Goal: Task Accomplishment & Management: Complete application form

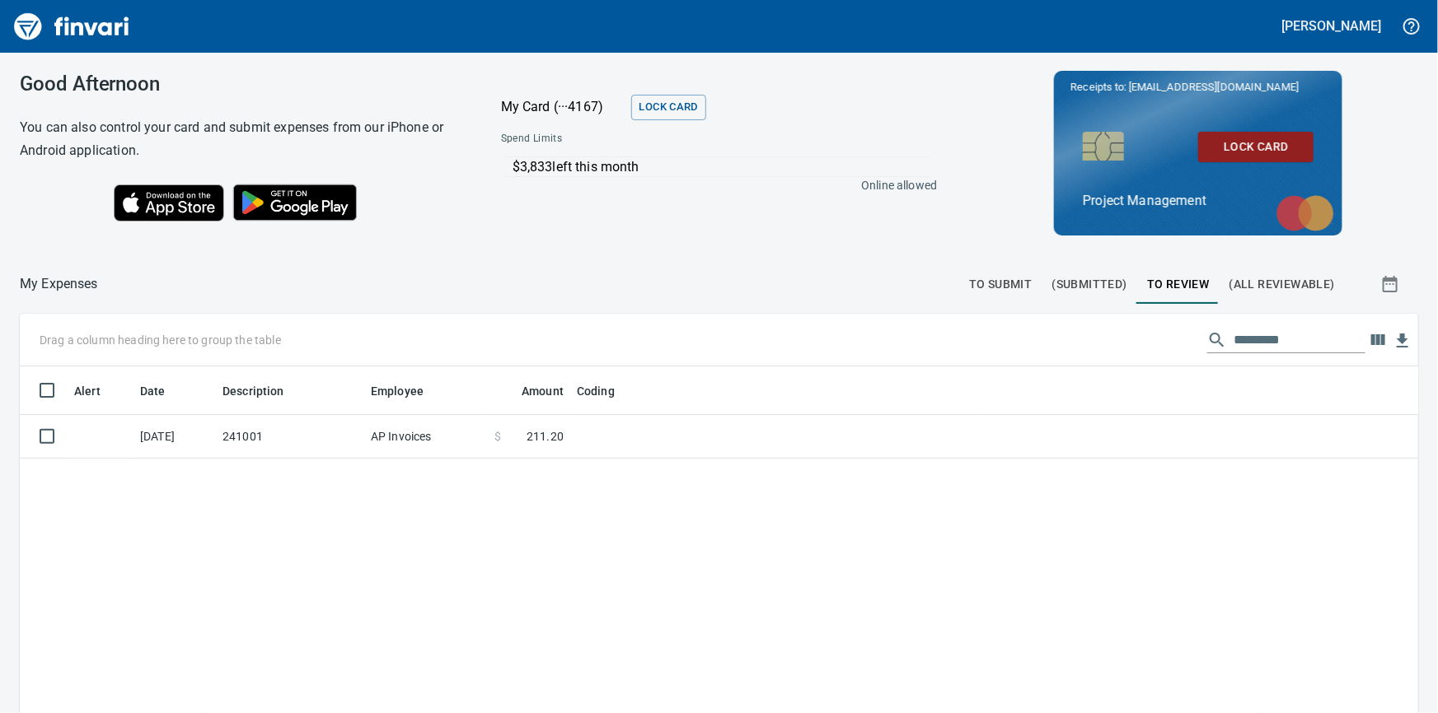
scroll to position [1, 1]
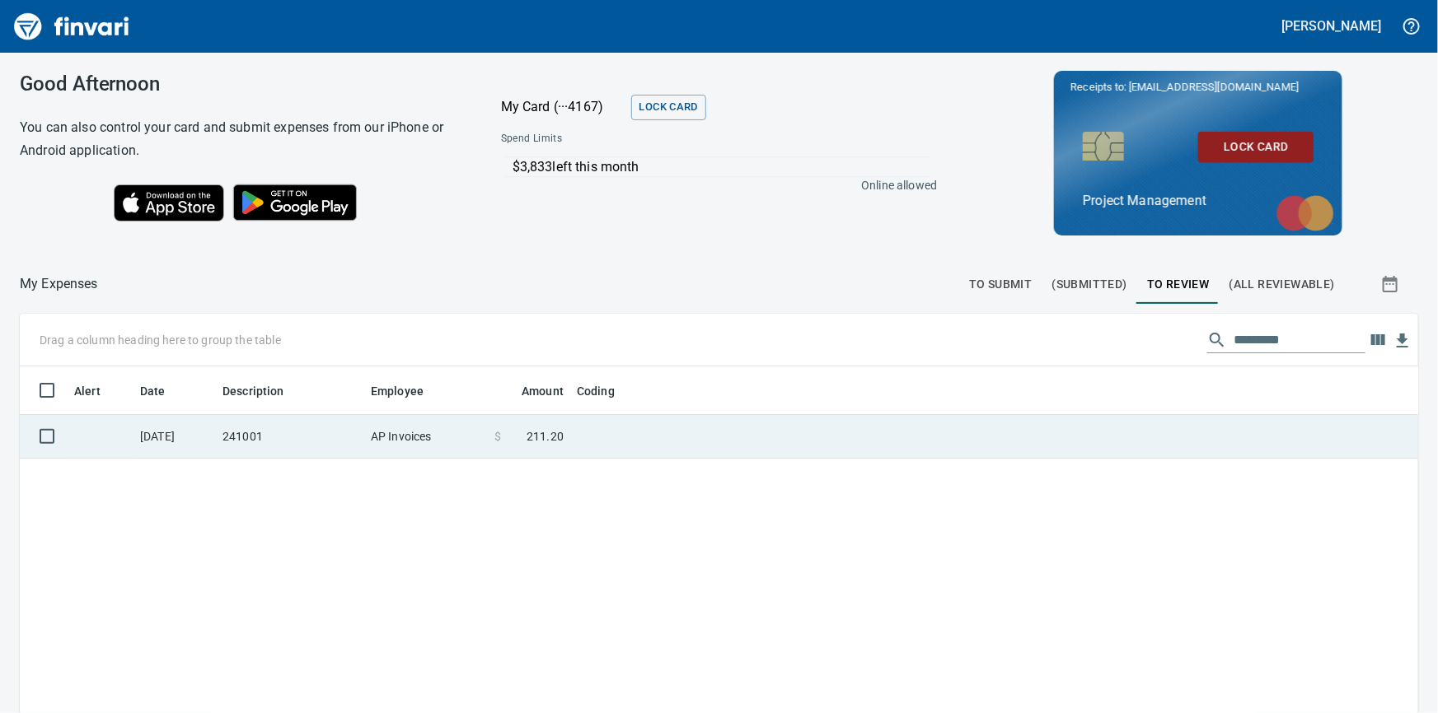
click at [222, 433] on td "241001" at bounding box center [290, 437] width 148 height 44
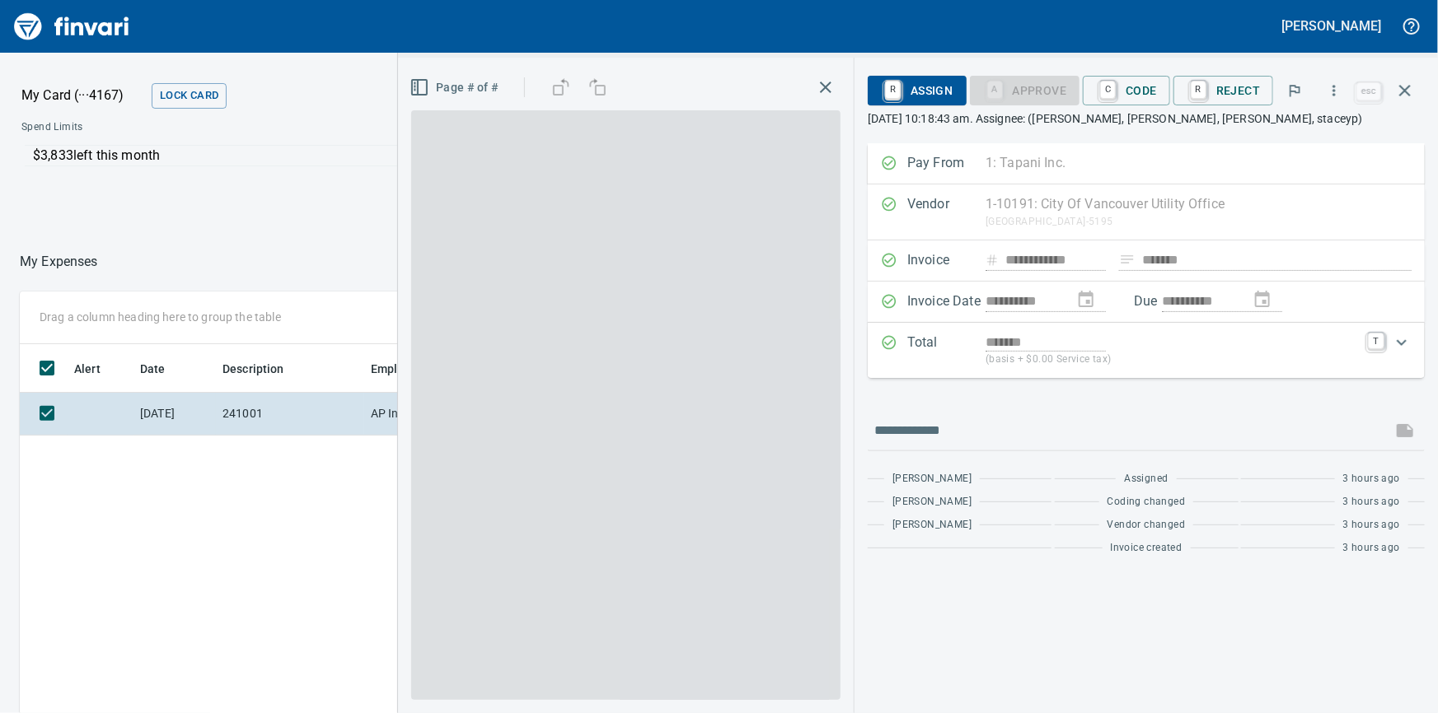
scroll to position [521, 964]
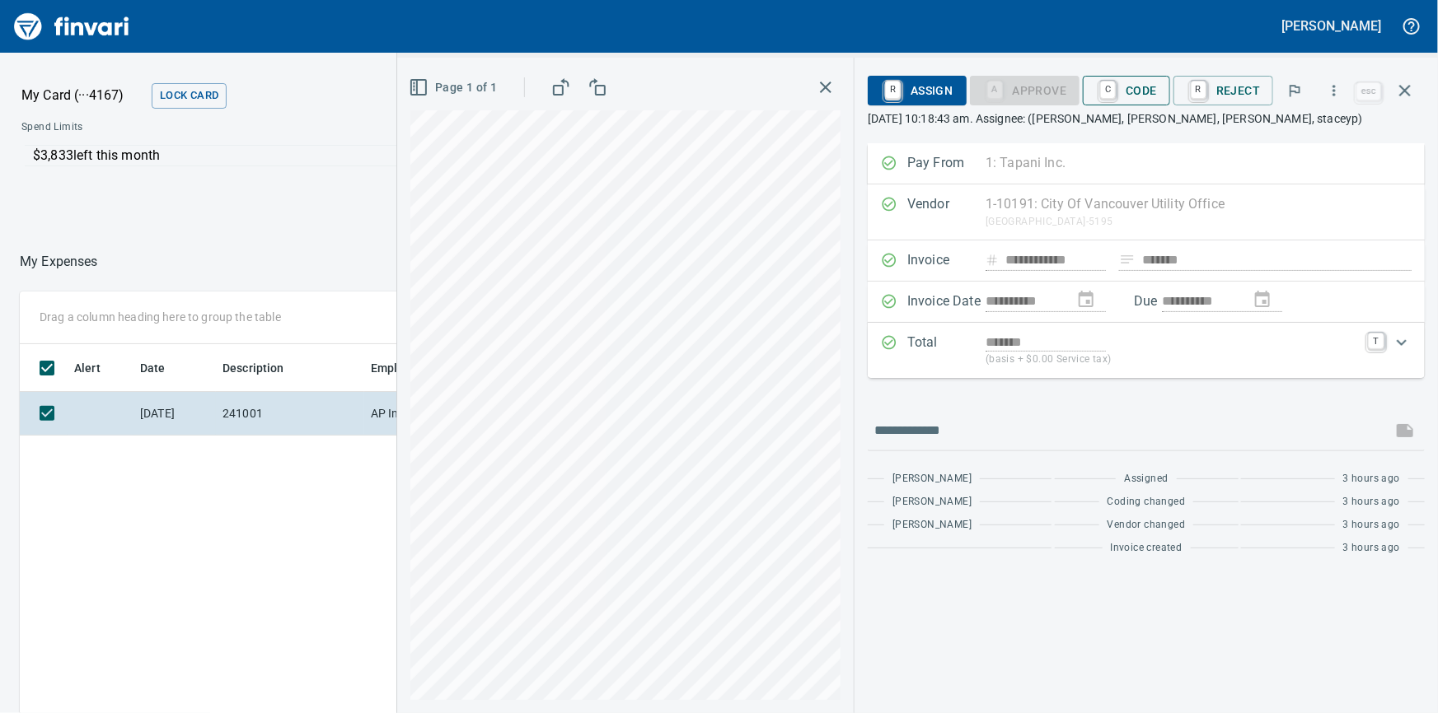
click at [1136, 86] on span "C Code" at bounding box center [1126, 91] width 61 height 28
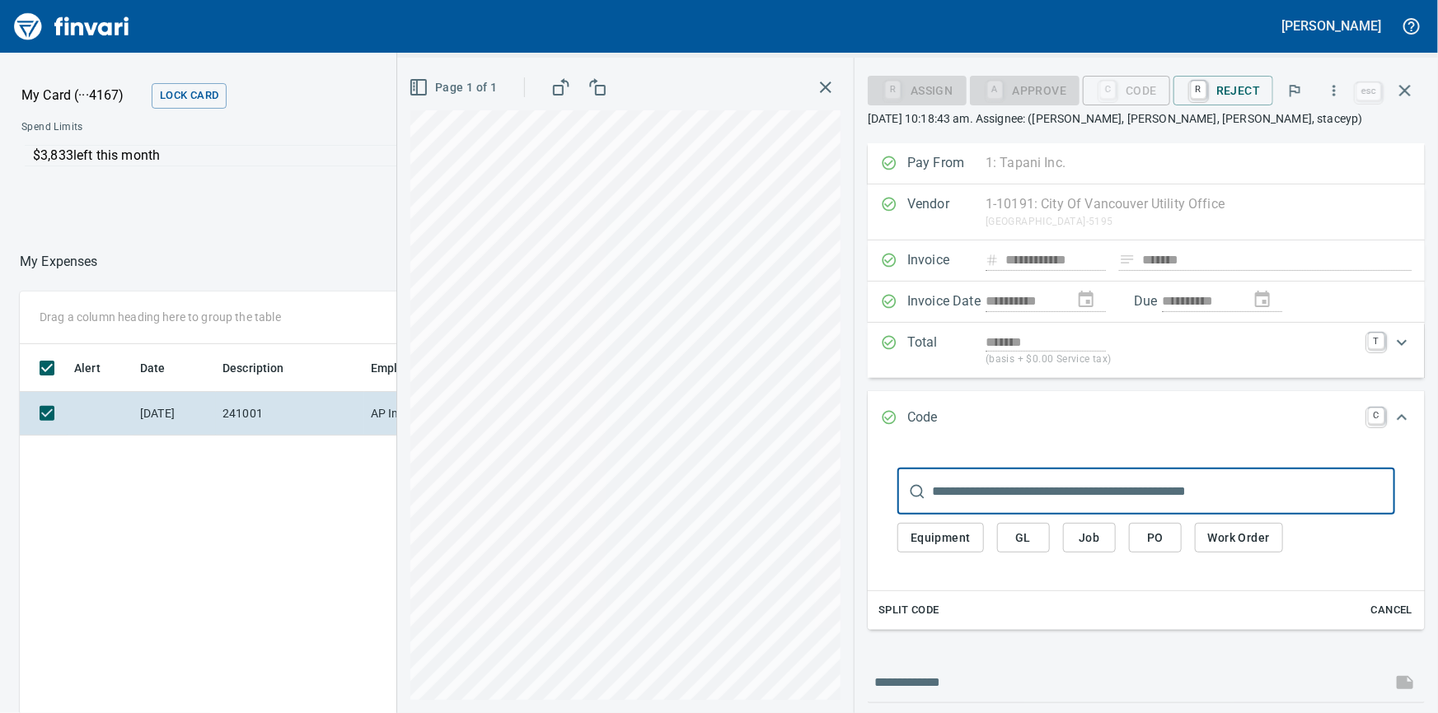
click at [1107, 537] on button "Job" at bounding box center [1089, 538] width 53 height 30
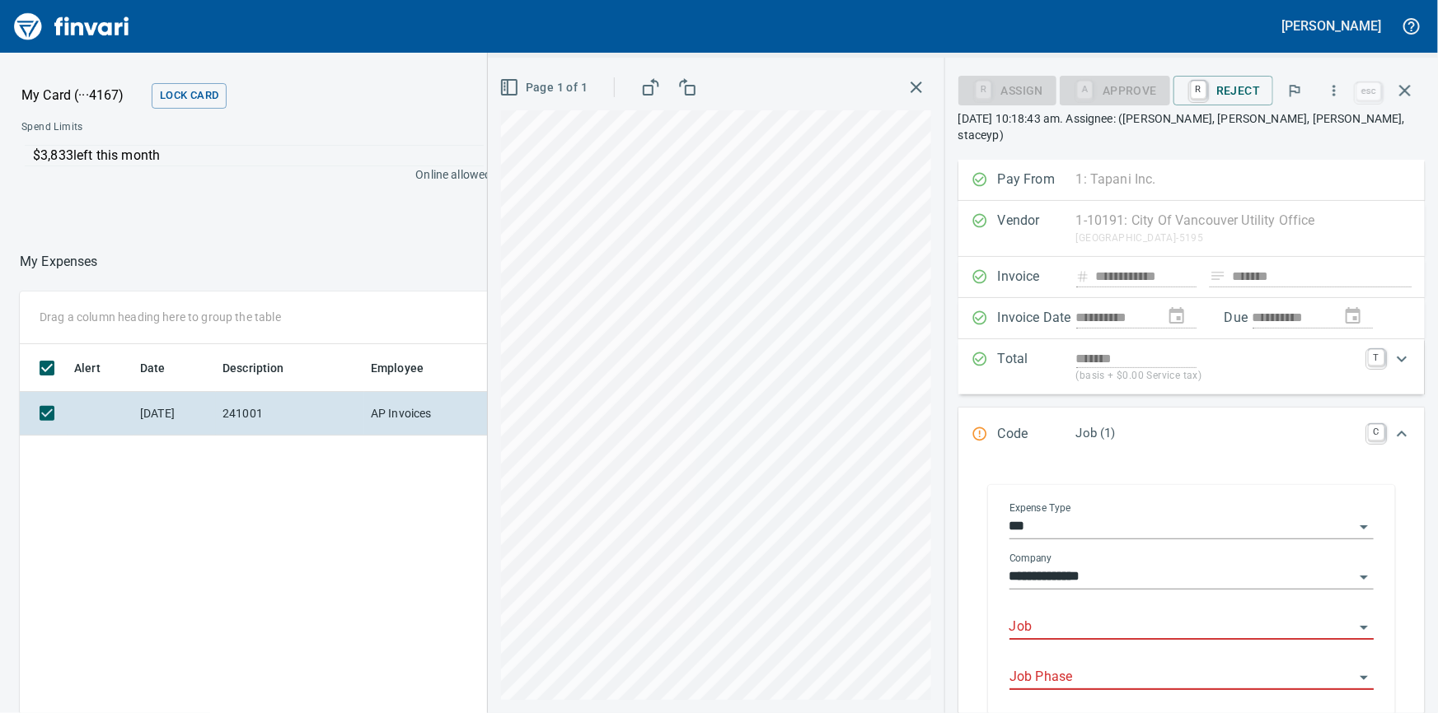
click at [1065, 616] on input "Job" at bounding box center [1181, 627] width 344 height 23
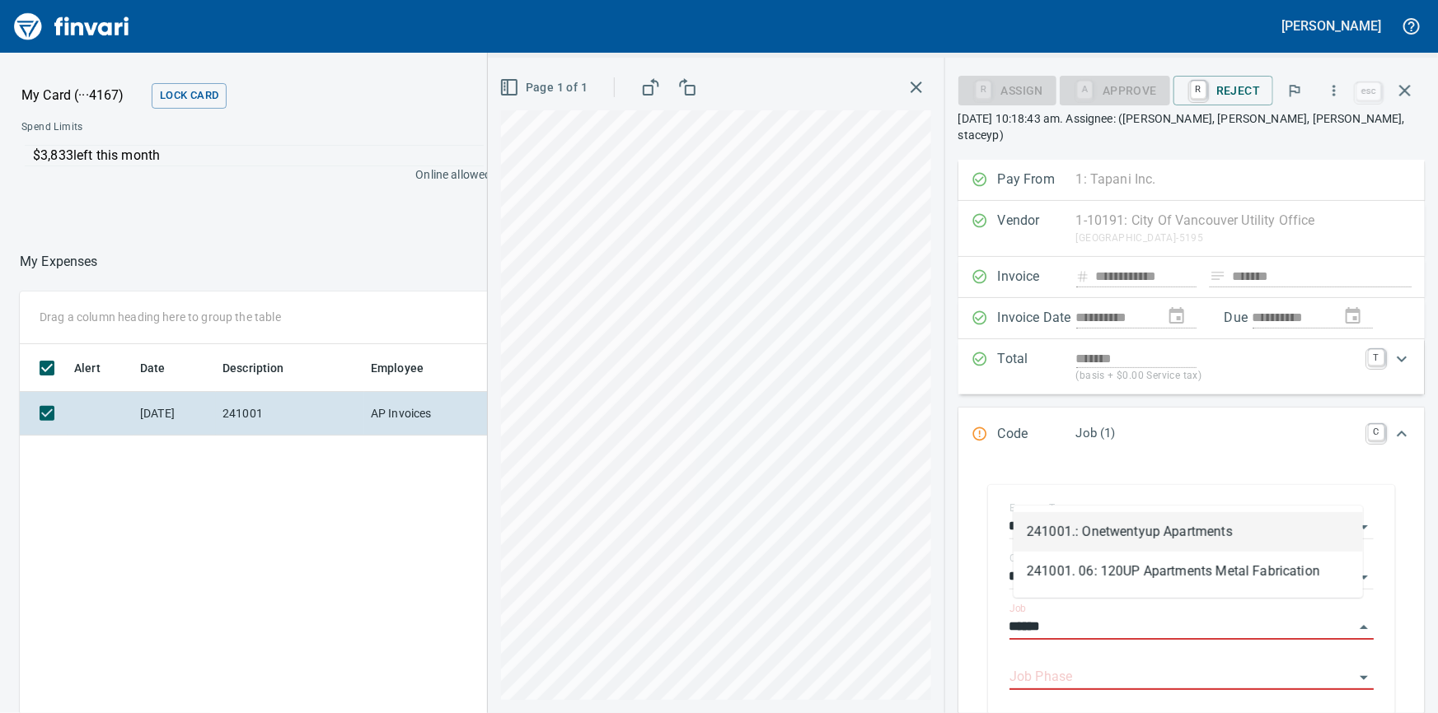
click at [1127, 531] on li "241001.: Onetwentyup Apartments" at bounding box center [1187, 532] width 349 height 40
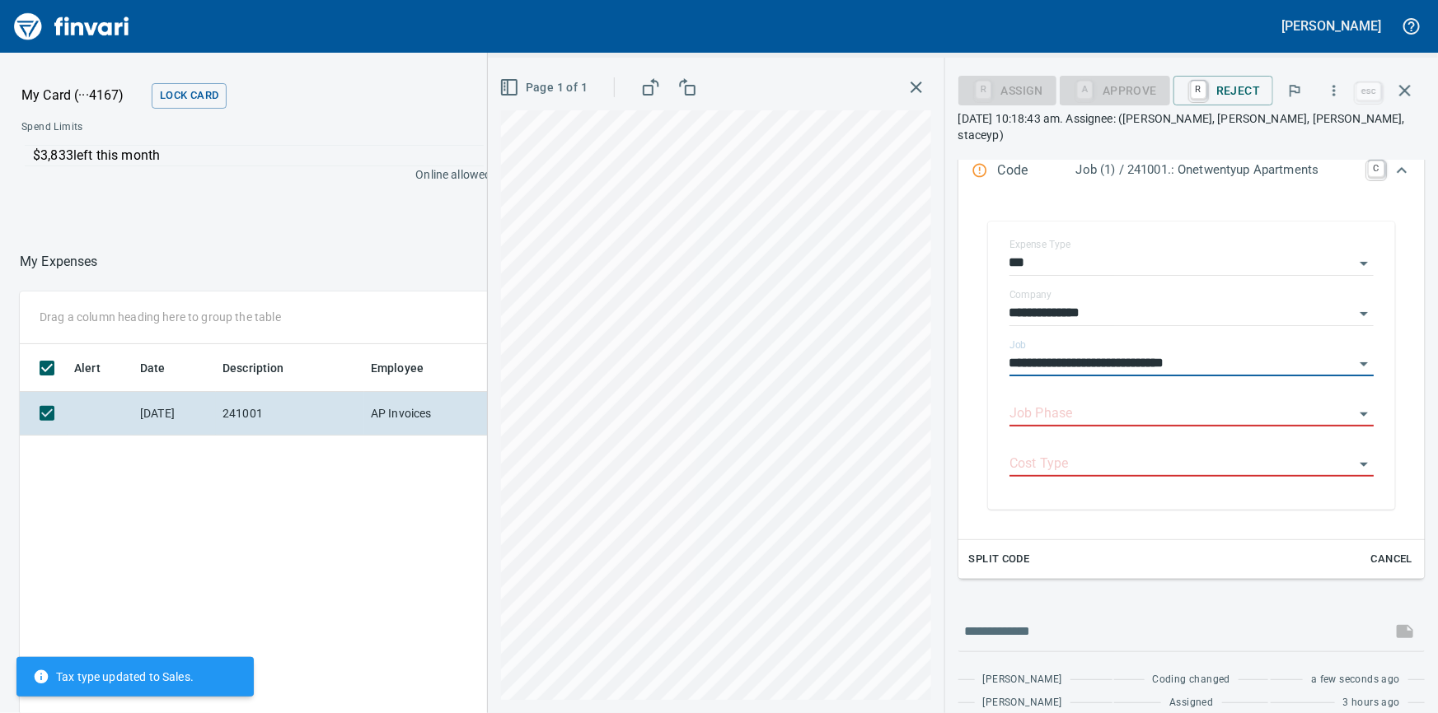
scroll to position [288, 0]
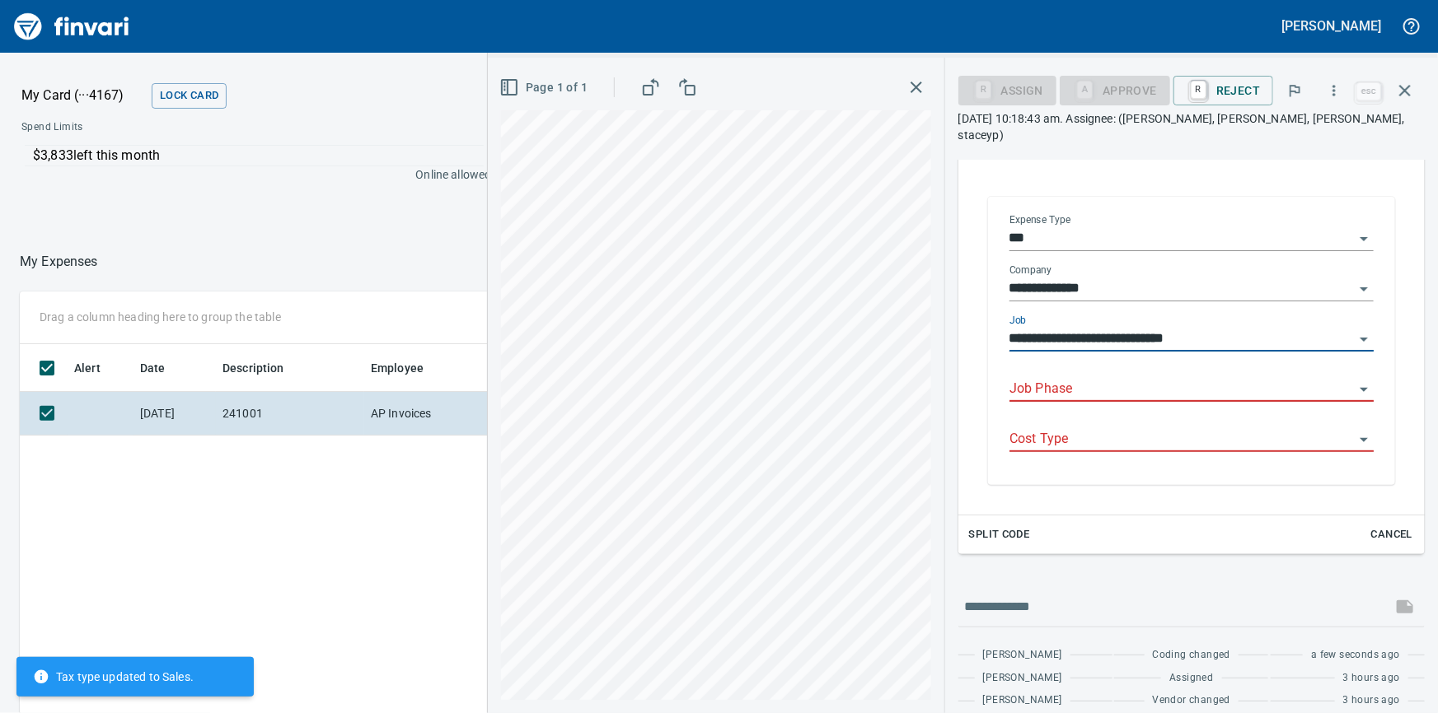
type input "**********"
click at [1107, 378] on input "Job Phase" at bounding box center [1181, 389] width 344 height 23
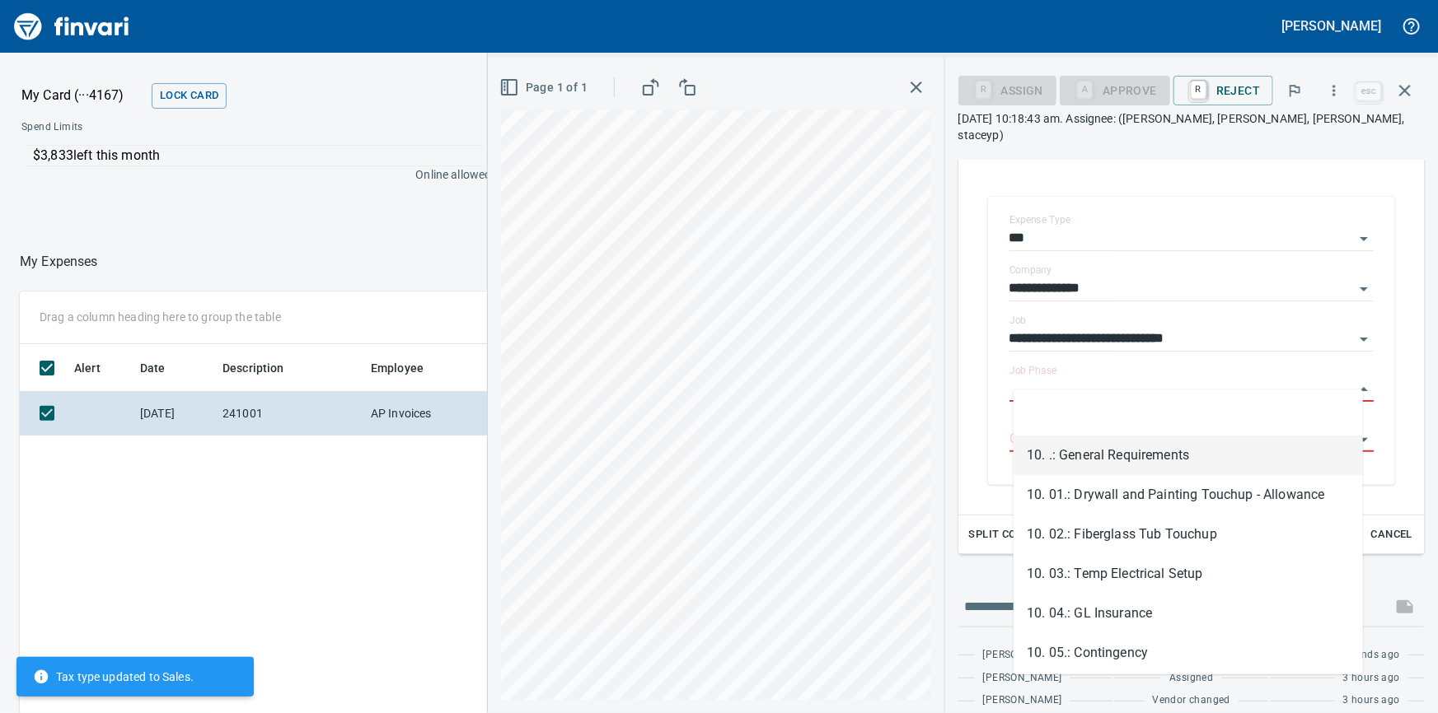
click at [1137, 453] on li "10. .: General Requirements" at bounding box center [1187, 456] width 349 height 40
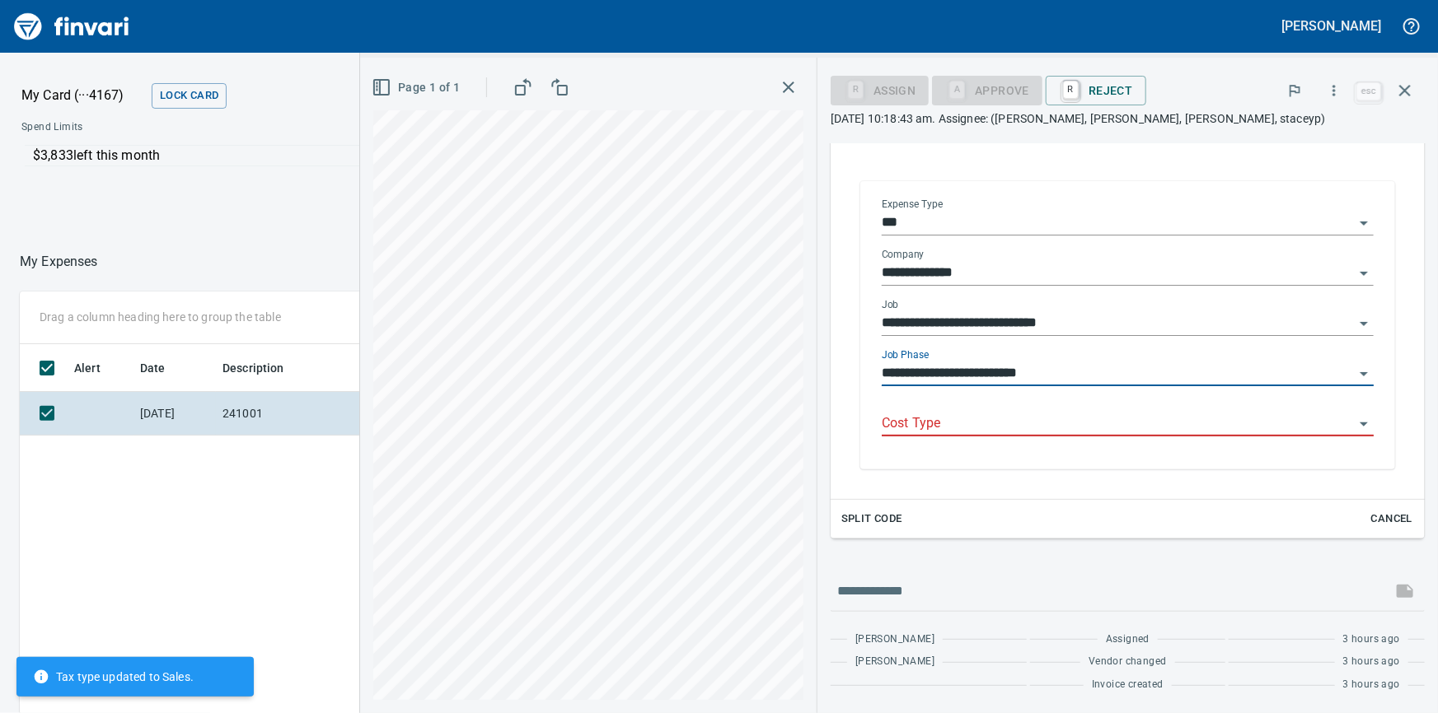
type input "**********"
click at [1035, 418] on input "Cost Type" at bounding box center [1118, 423] width 472 height 23
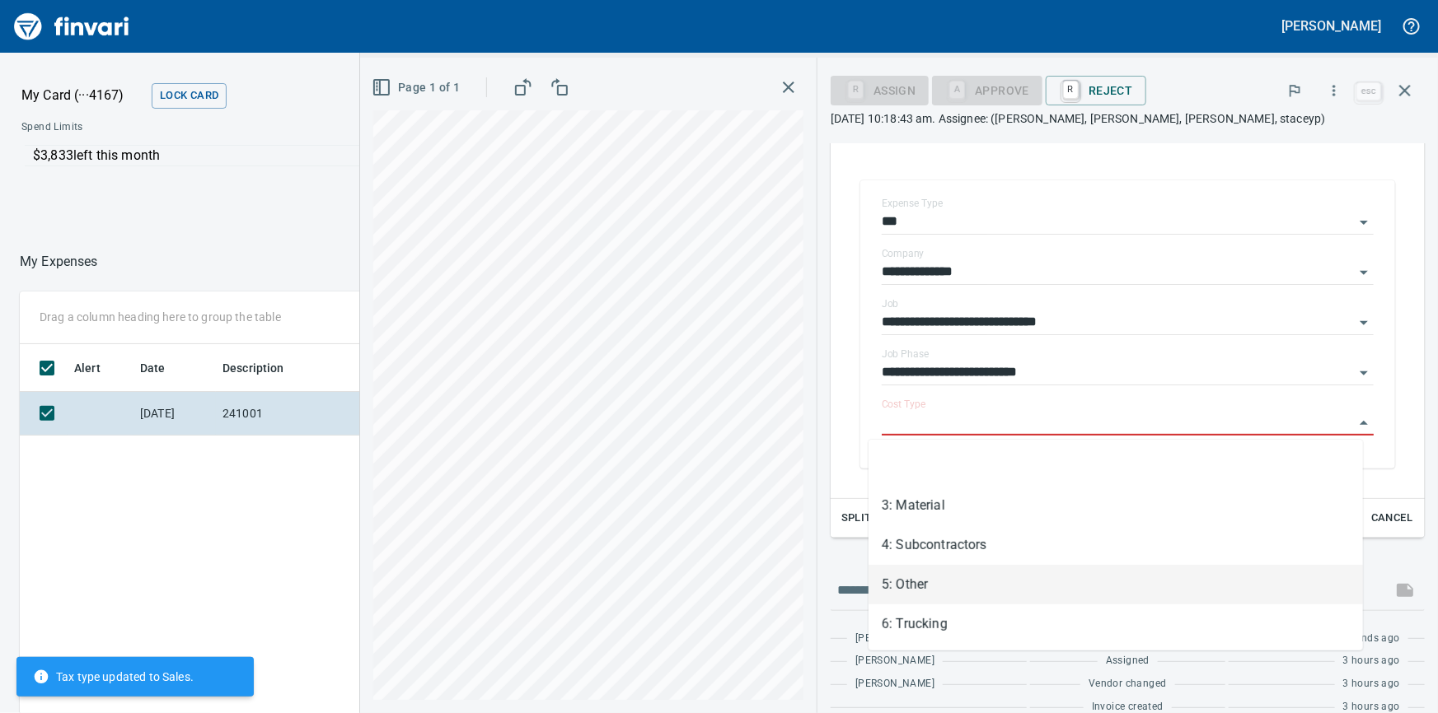
click at [924, 590] on li "5: Other" at bounding box center [1115, 585] width 494 height 40
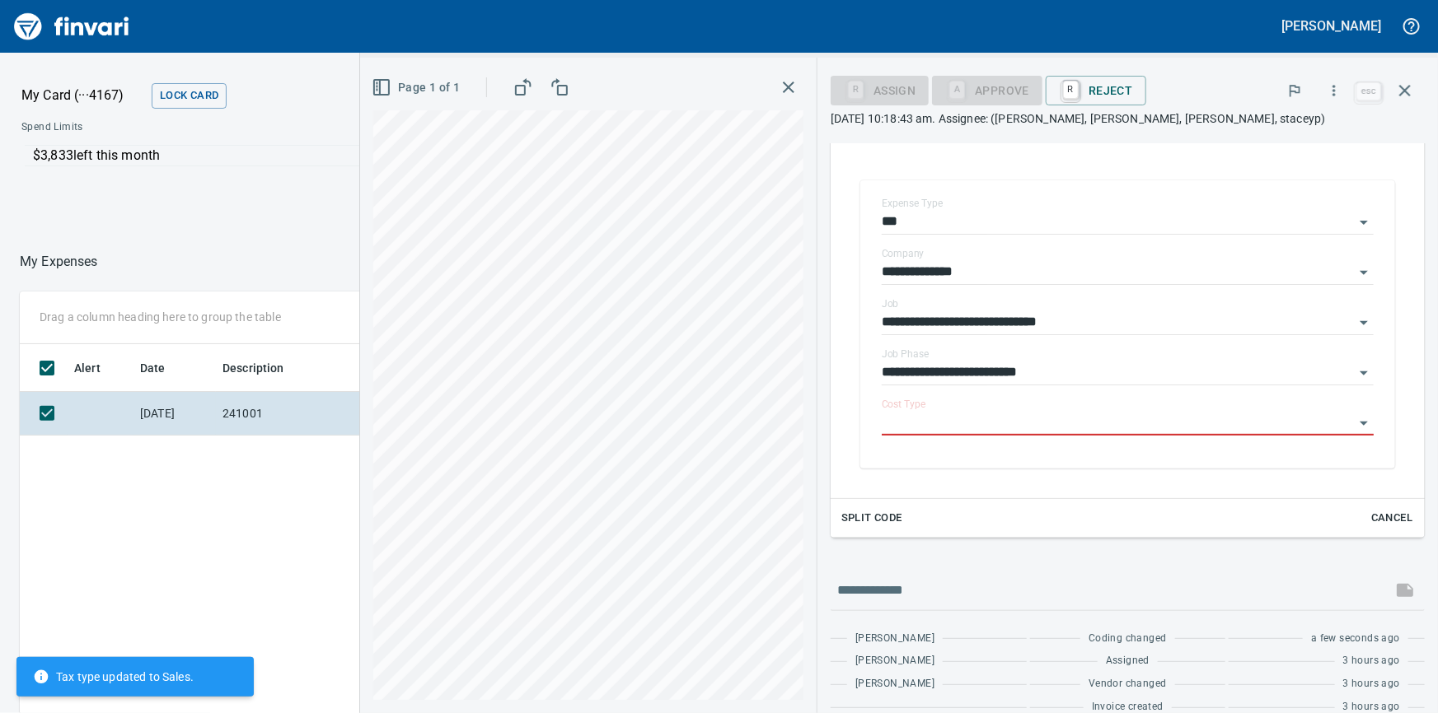
type input "********"
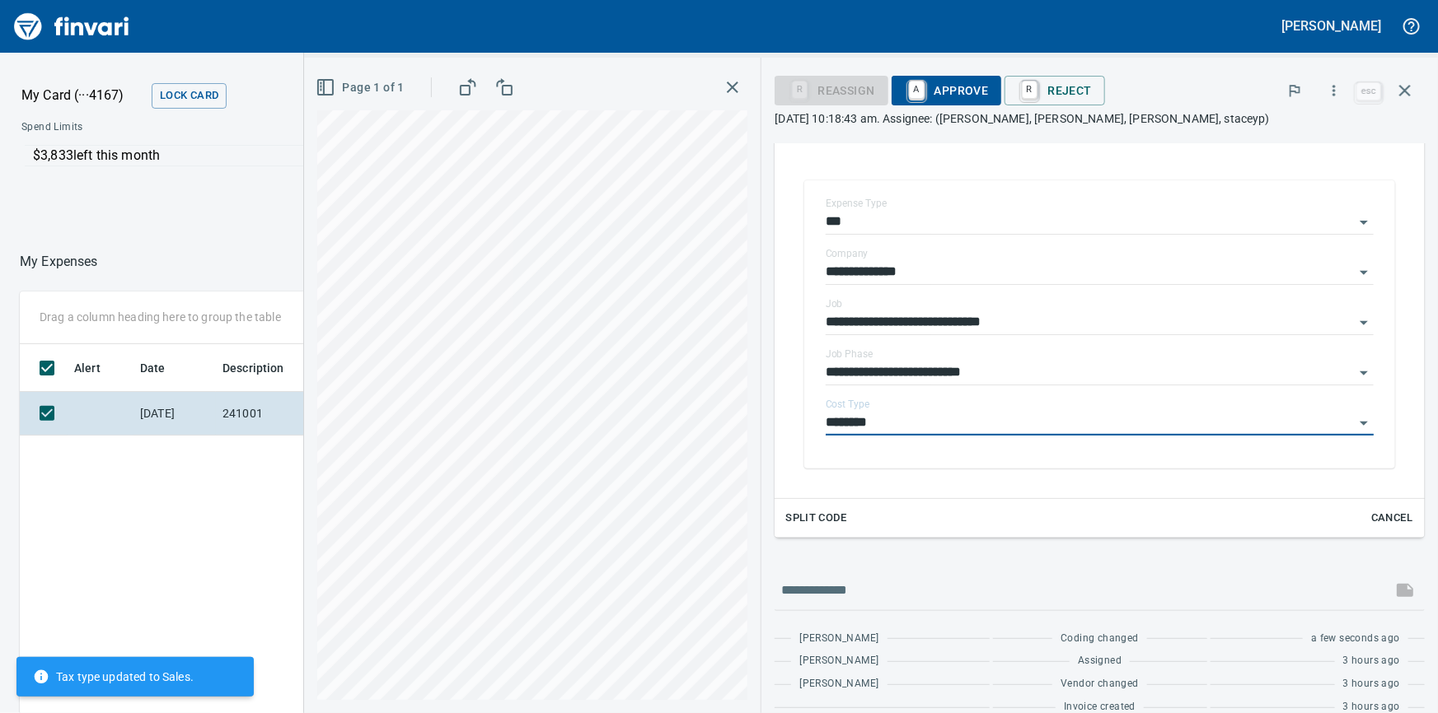
scroll to position [288, 0]
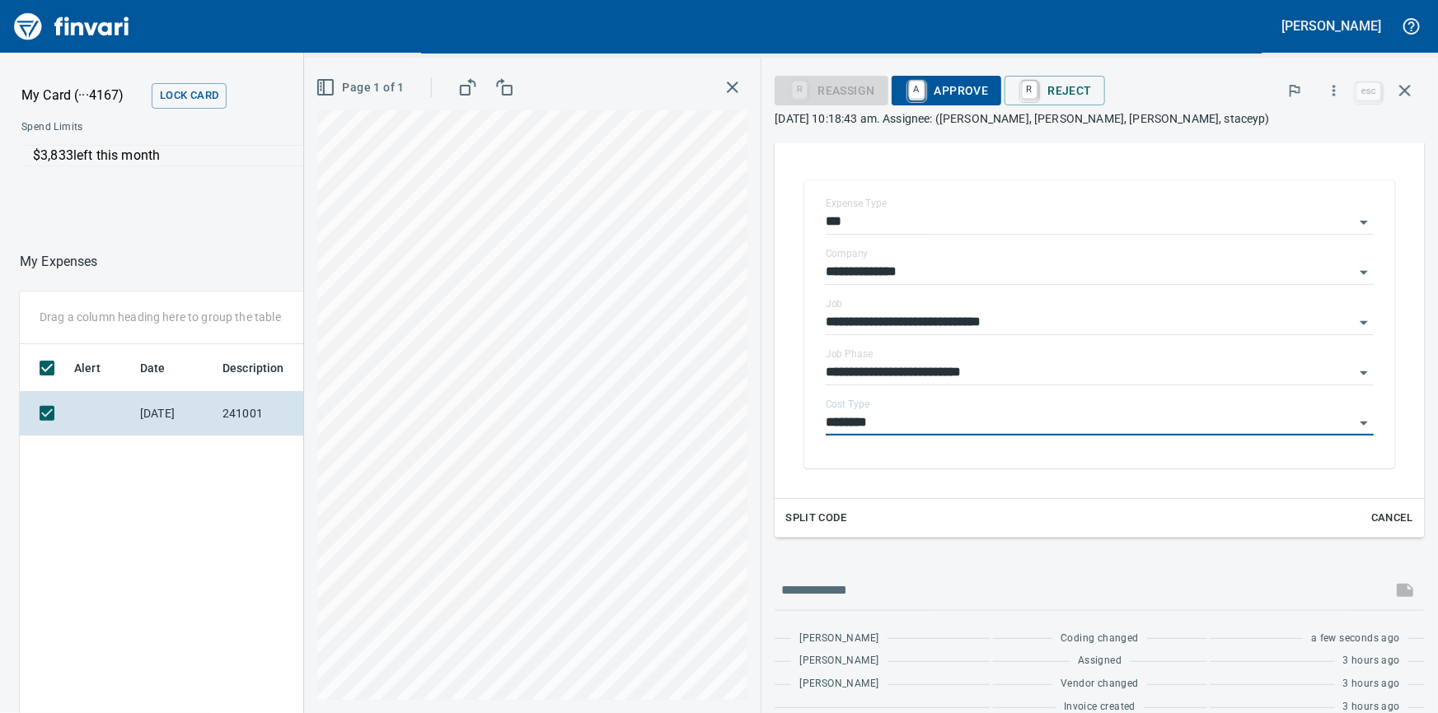
click at [950, 90] on span "A Approve" at bounding box center [947, 91] width 84 height 28
